Goal: Task Accomplishment & Management: Manage account settings

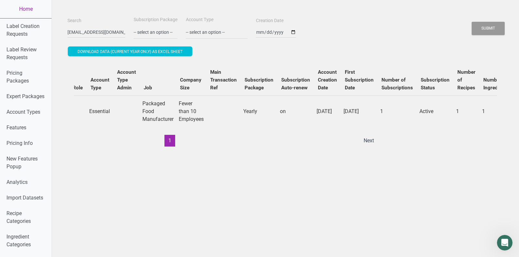
scroll to position [0, 218]
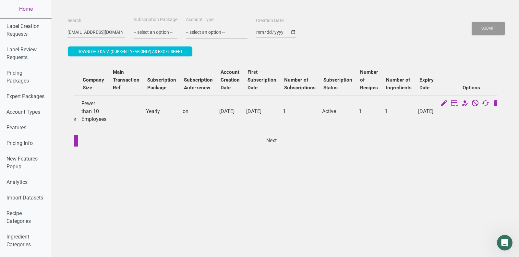
click at [472, 104] on icon at bounding box center [476, 103] width 8 height 9
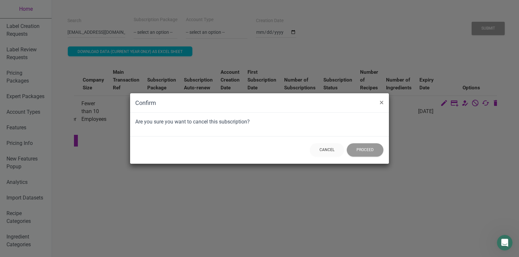
click at [369, 141] on div "Cancel Proceed" at bounding box center [259, 149] width 259 height 27
click at [368, 148] on button "Proceed" at bounding box center [365, 149] width 37 height 13
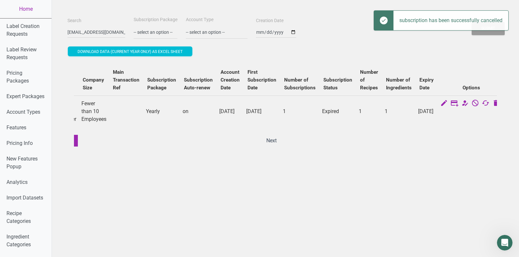
scroll to position [0, 0]
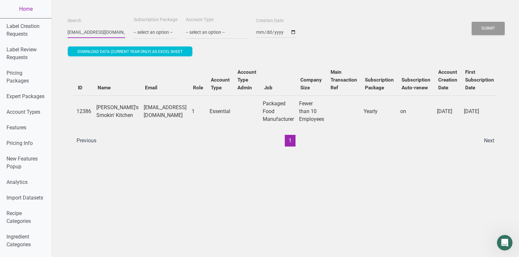
click at [106, 32] on input "[EMAIL_ADDRESS][DOMAIN_NAME]" at bounding box center [97, 32] width 58 height 12
paste input "glutenfreegemsbyem"
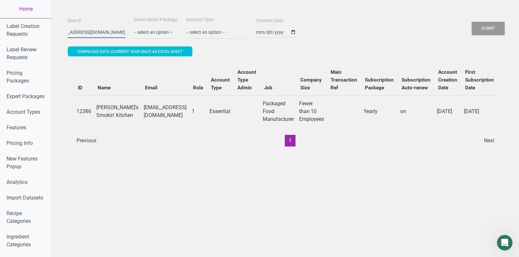
type input "[EMAIL_ADDRESS][DOMAIN_NAME]"
click at [472, 22] on button "Submit" at bounding box center [488, 28] width 33 height 13
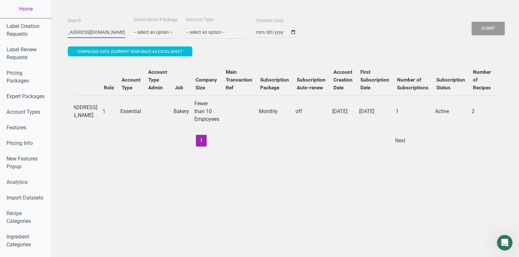
scroll to position [0, 218]
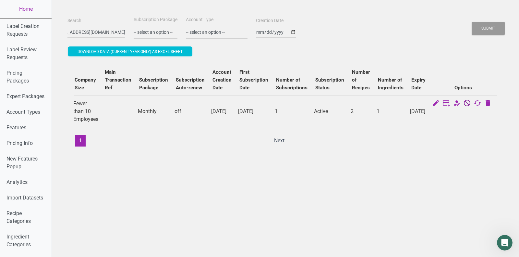
click at [470, 103] on icon at bounding box center [468, 103] width 8 height 9
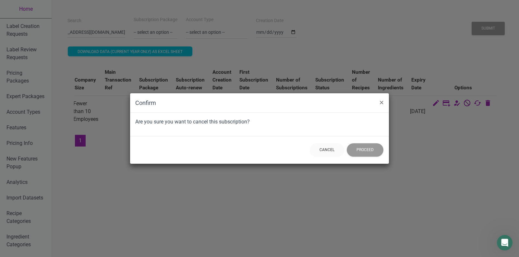
scroll to position [0, 0]
click at [362, 146] on button "Proceed" at bounding box center [365, 149] width 37 height 13
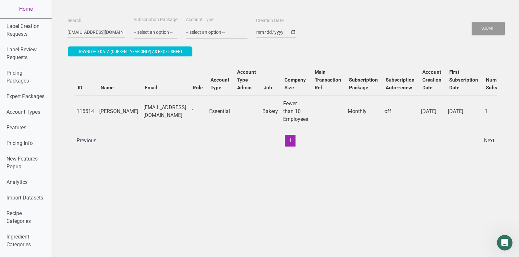
click at [148, 109] on td "[EMAIL_ADDRESS][DOMAIN_NAME]" at bounding box center [165, 110] width 48 height 31
